Goal: Transaction & Acquisition: Register for event/course

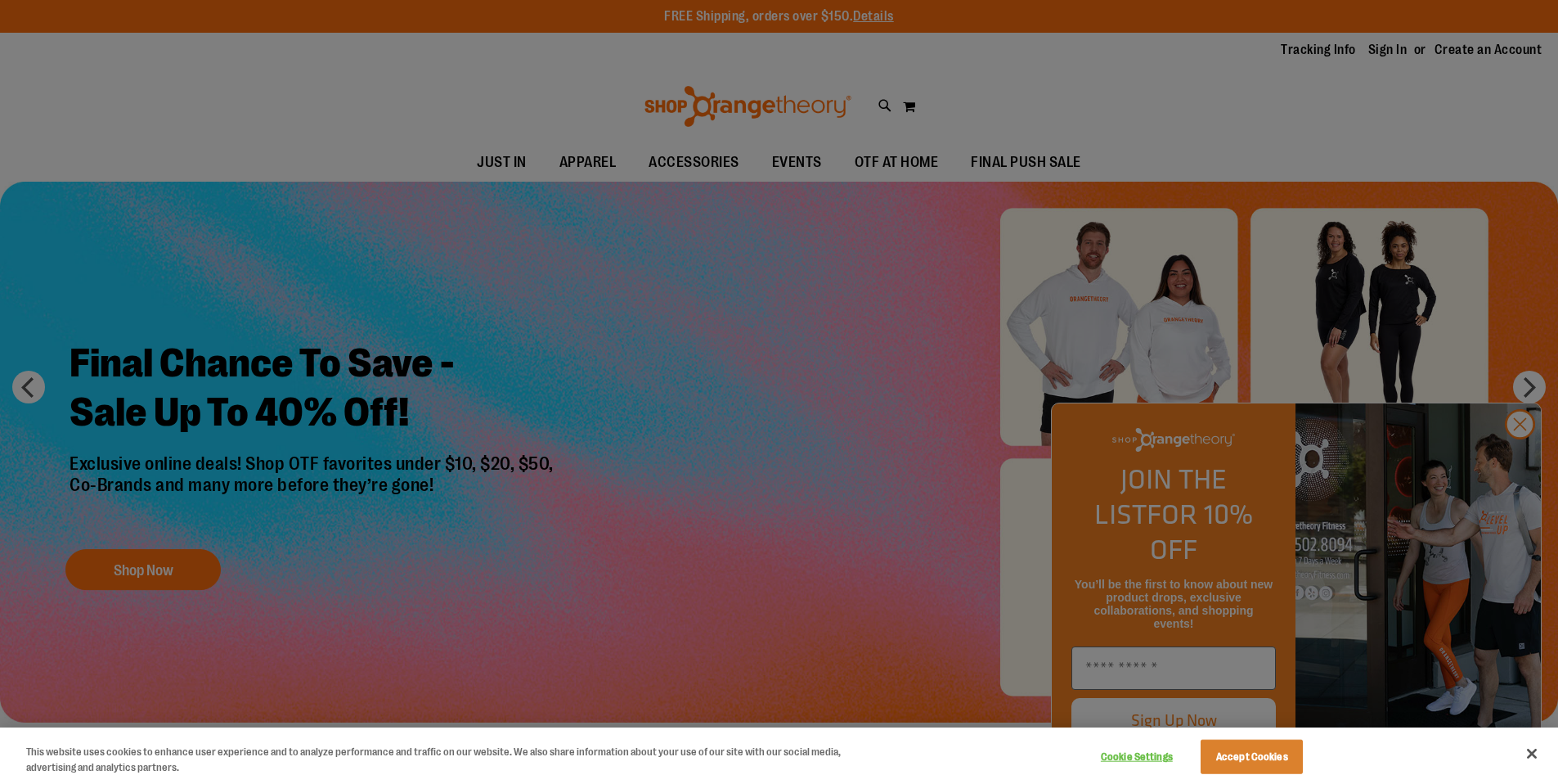
click at [1519, 461] on div at bounding box center [779, 392] width 1558 height 784
click at [1526, 462] on div at bounding box center [779, 392] width 1558 height 784
click at [882, 167] on div at bounding box center [779, 392] width 1558 height 784
click at [1514, 470] on div at bounding box center [779, 392] width 1558 height 784
click at [1288, 761] on button "Accept Cookies" at bounding box center [1252, 756] width 102 height 34
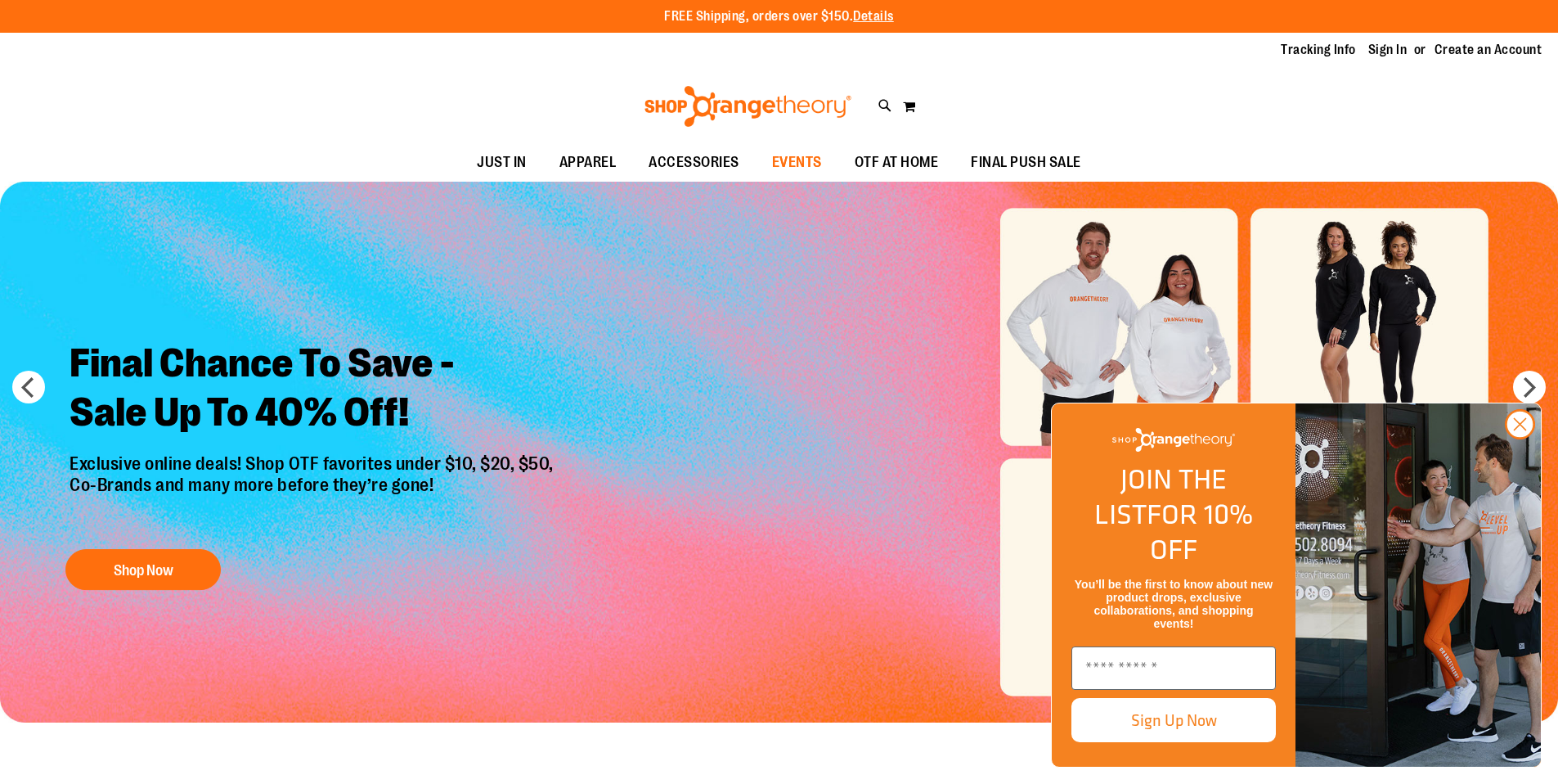
click at [799, 158] on span "EVENTS" at bounding box center [797, 162] width 50 height 37
